Goal: Task Accomplishment & Management: Manage account settings

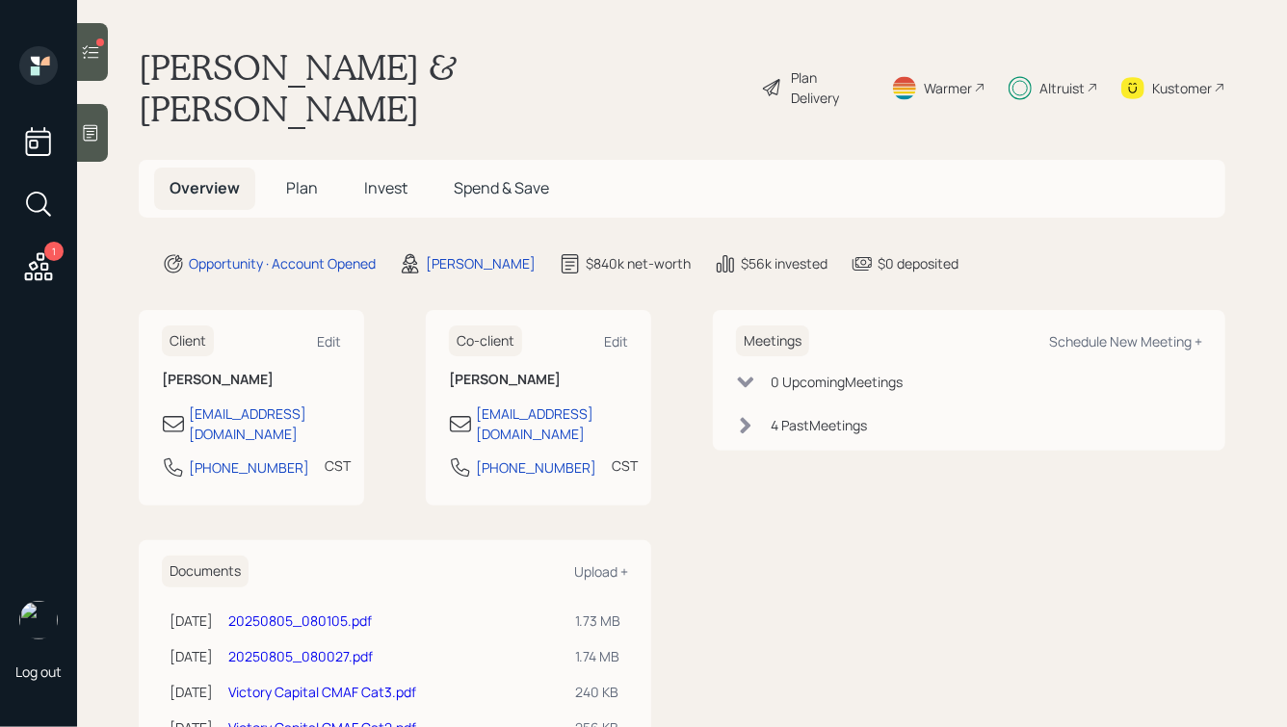
click at [1039, 78] on div "Altruist" at bounding box center [1061, 88] width 45 height 20
click at [377, 168] on h5 "Invest" at bounding box center [386, 188] width 74 height 41
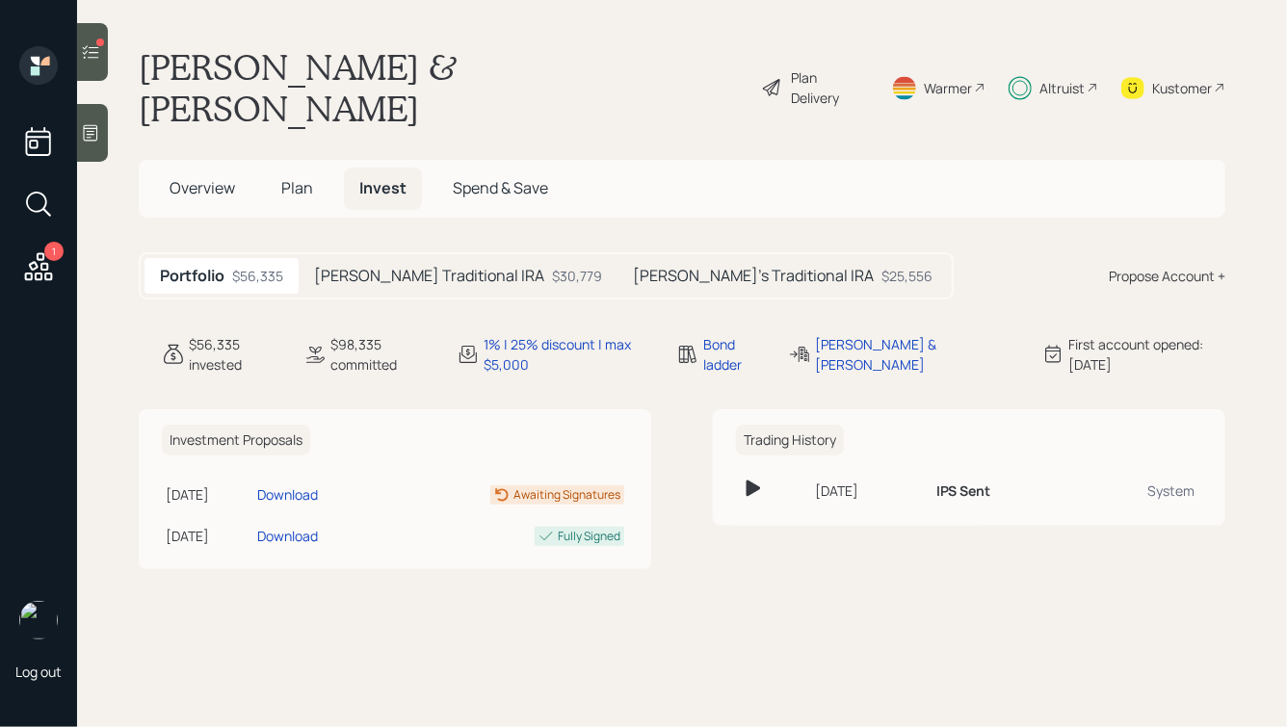
click at [467, 267] on h5 "[PERSON_NAME] Traditional IRA" at bounding box center [429, 276] width 230 height 18
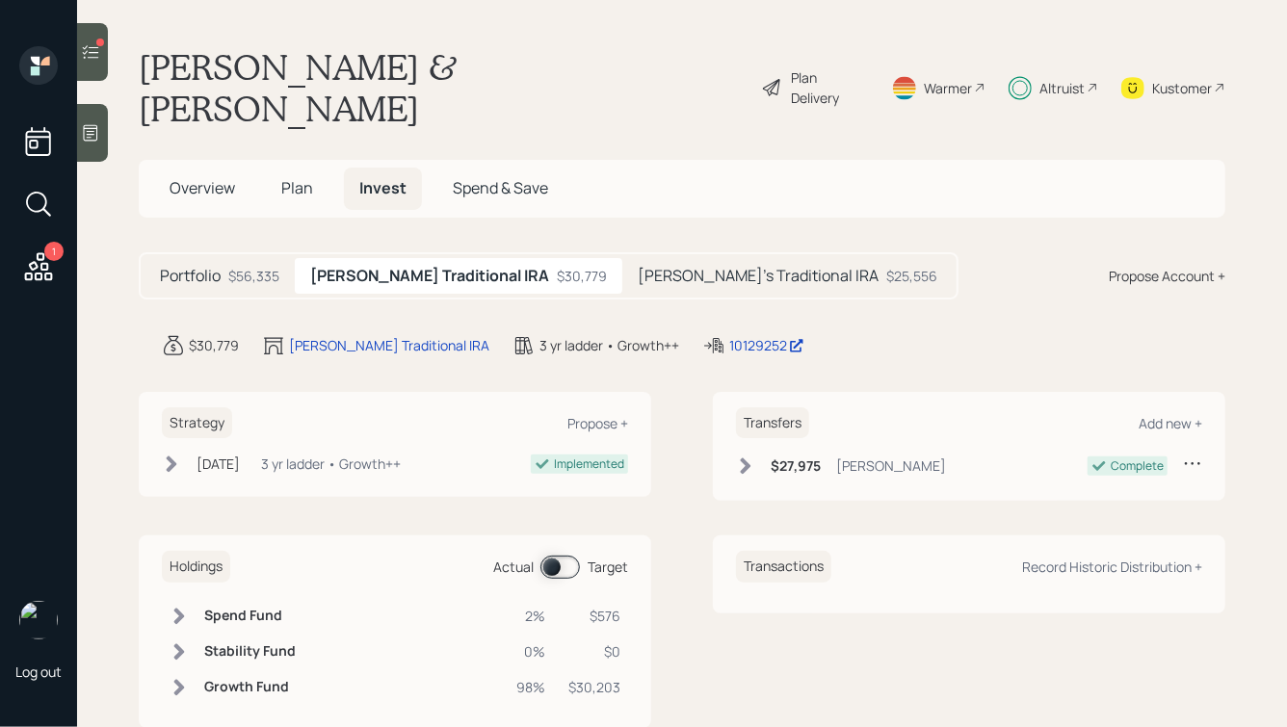
scroll to position [5, 0]
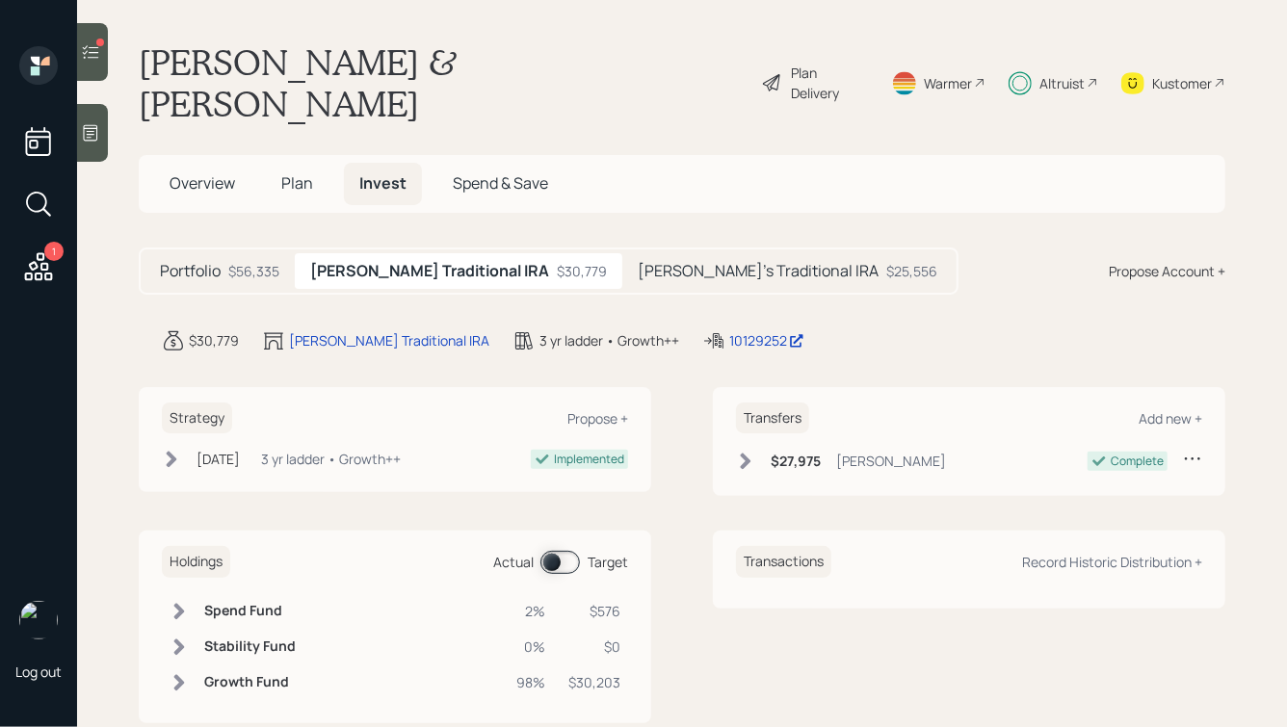
click at [736, 452] on icon at bounding box center [745, 461] width 19 height 19
